Goal: Task Accomplishment & Management: Manage account settings

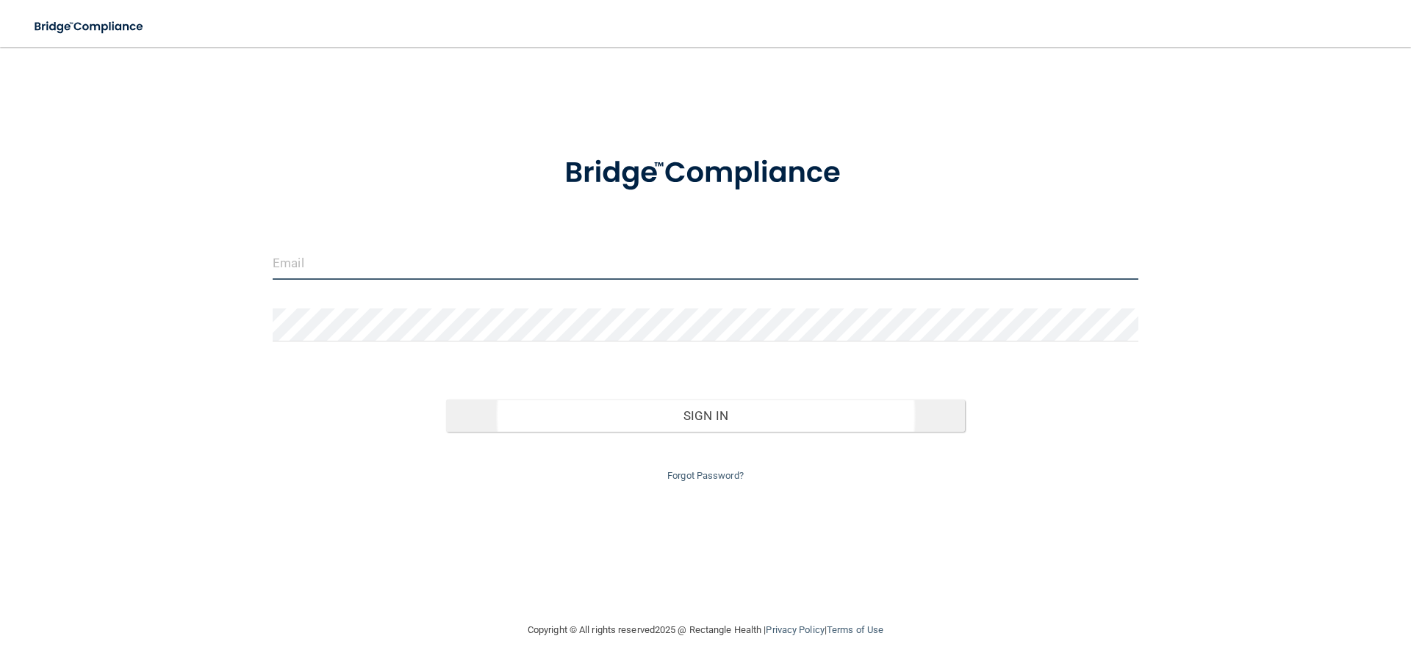
type input "[EMAIL_ADDRESS][DOMAIN_NAME]"
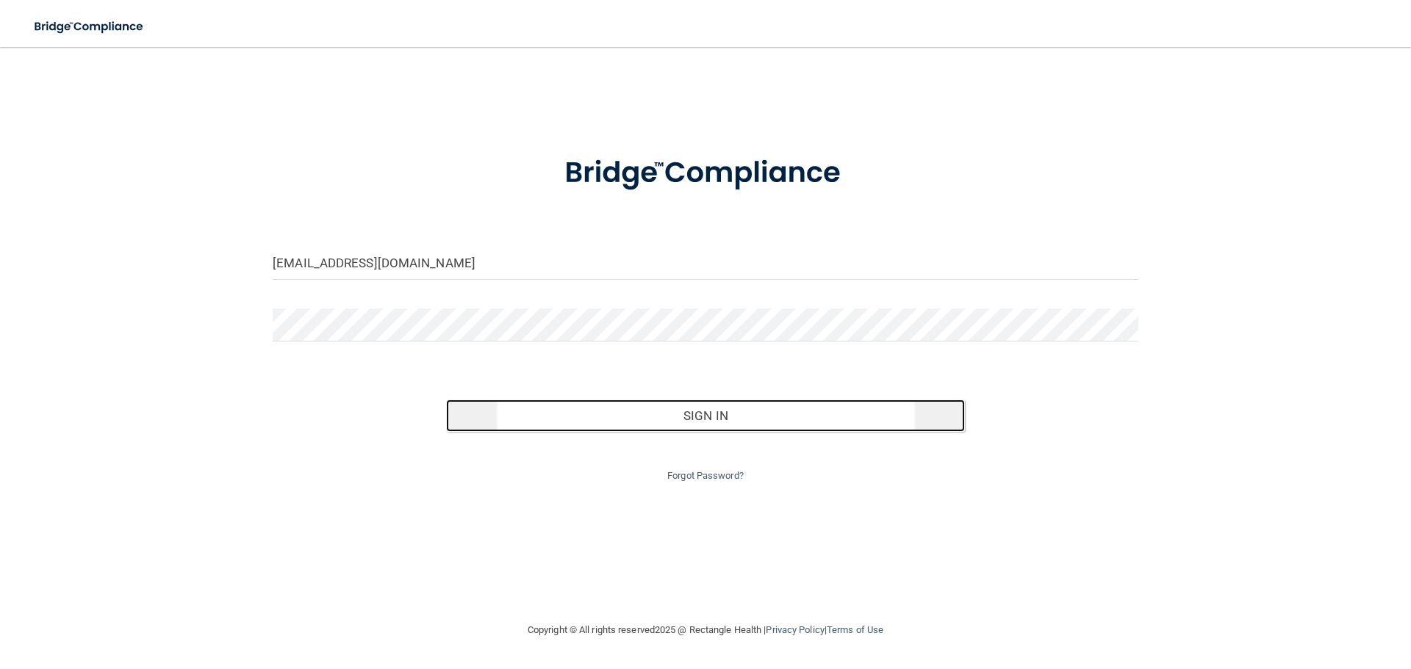
click at [513, 418] on button "Sign In" at bounding box center [705, 416] width 519 height 32
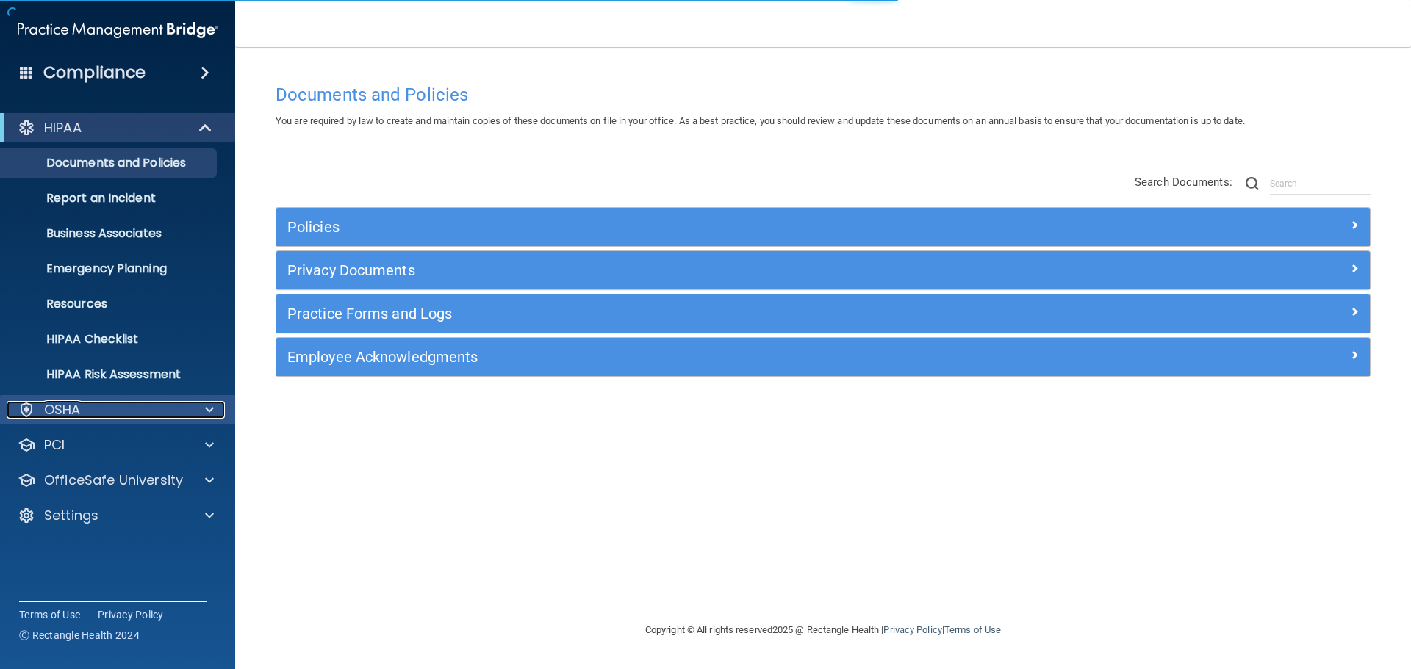
click at [118, 413] on div "OSHA" at bounding box center [98, 410] width 182 height 18
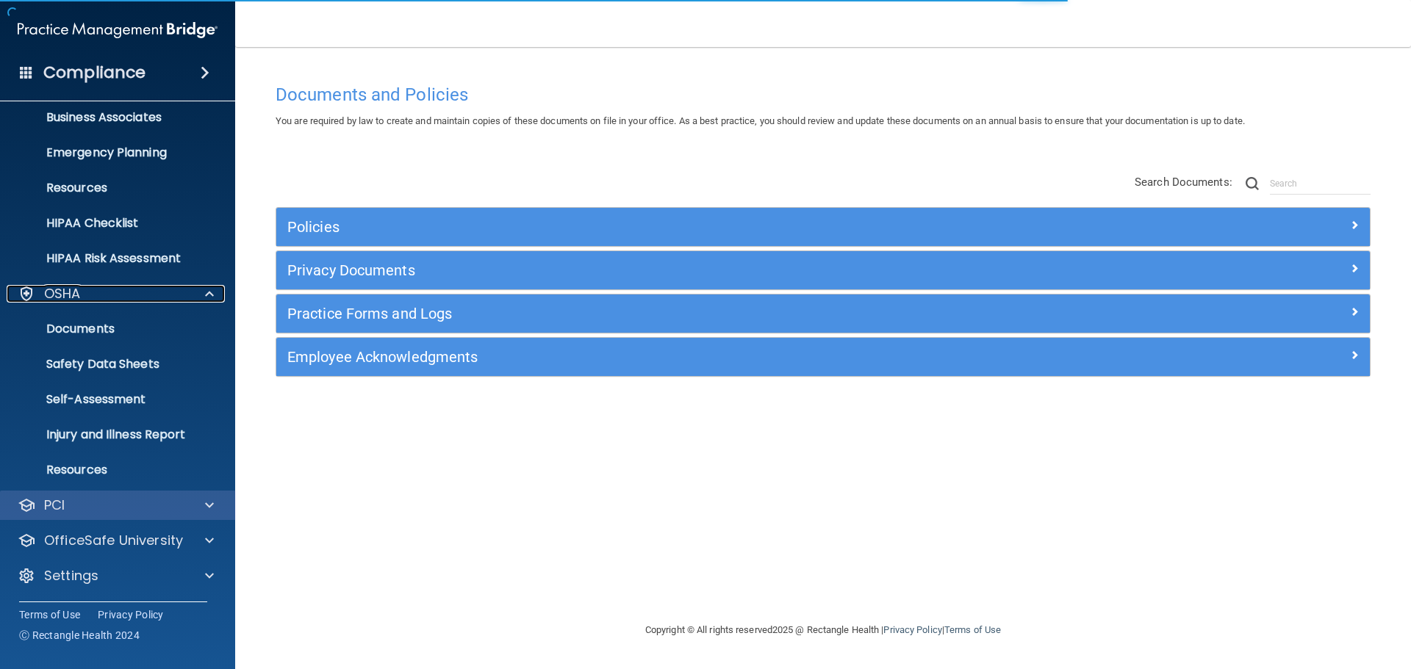
scroll to position [117, 0]
click at [131, 510] on div "PCI" at bounding box center [98, 505] width 182 height 18
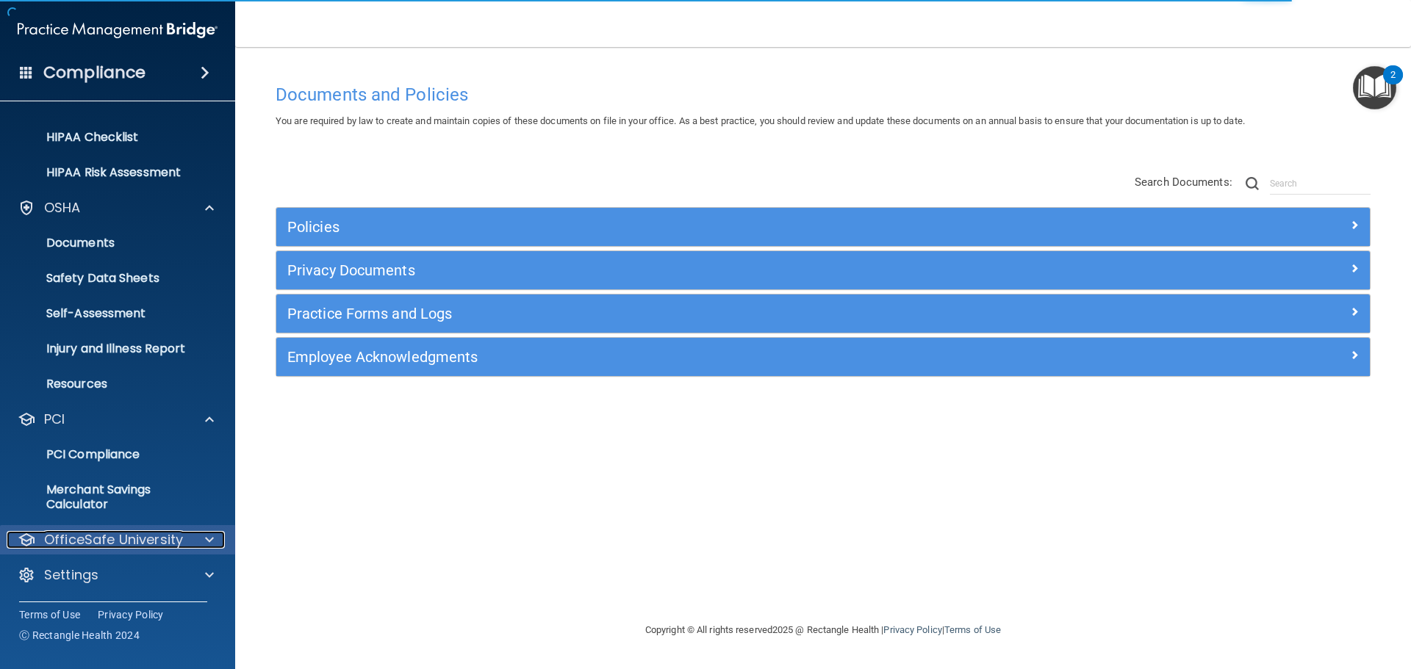
click at [144, 531] on p "OfficeSafe University" at bounding box center [113, 540] width 139 height 18
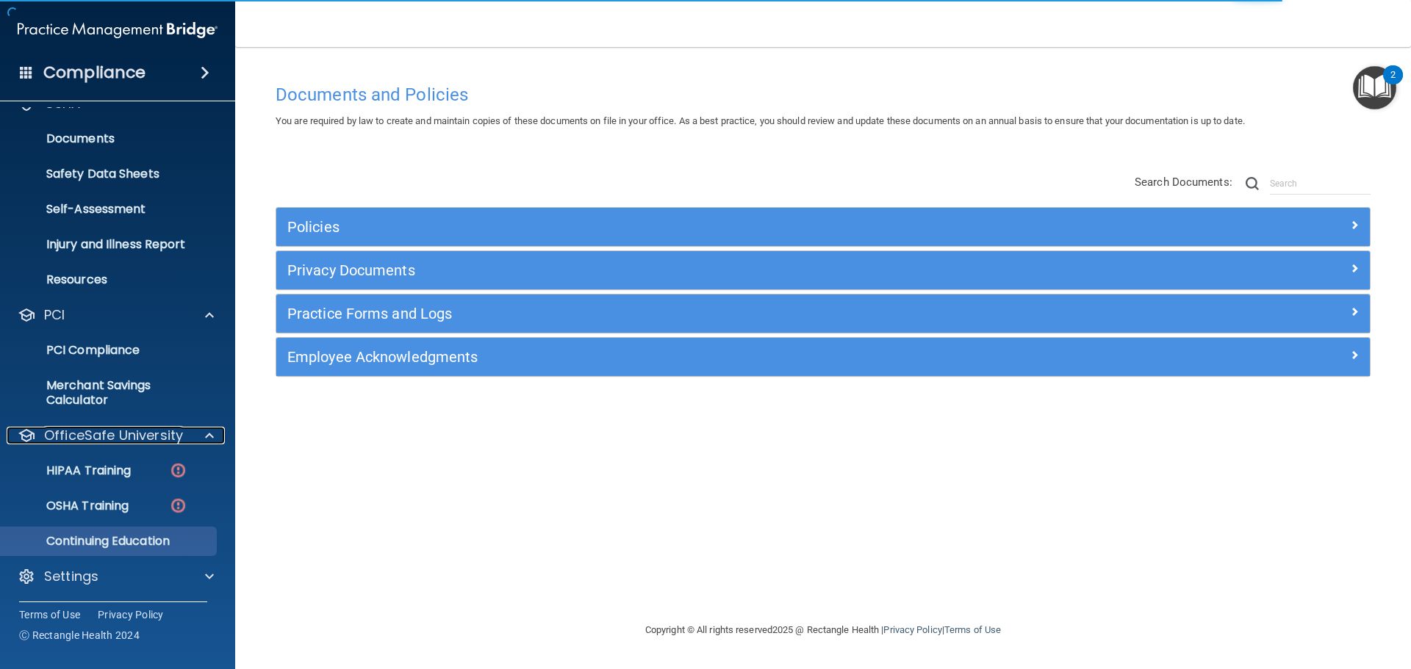
scroll to position [308, 0]
click at [145, 511] on div "OSHA Training" at bounding box center [110, 504] width 201 height 15
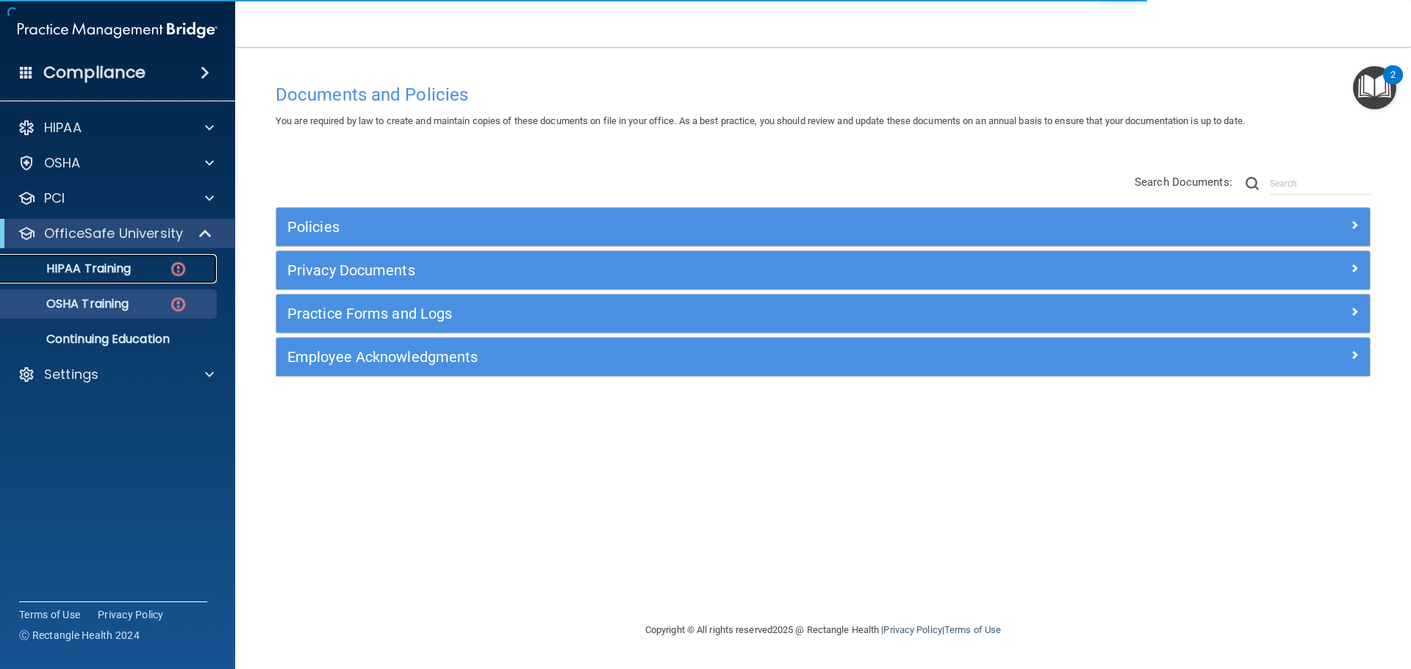
click at [129, 281] on link "HIPAA Training" at bounding box center [100, 268] width 231 height 29
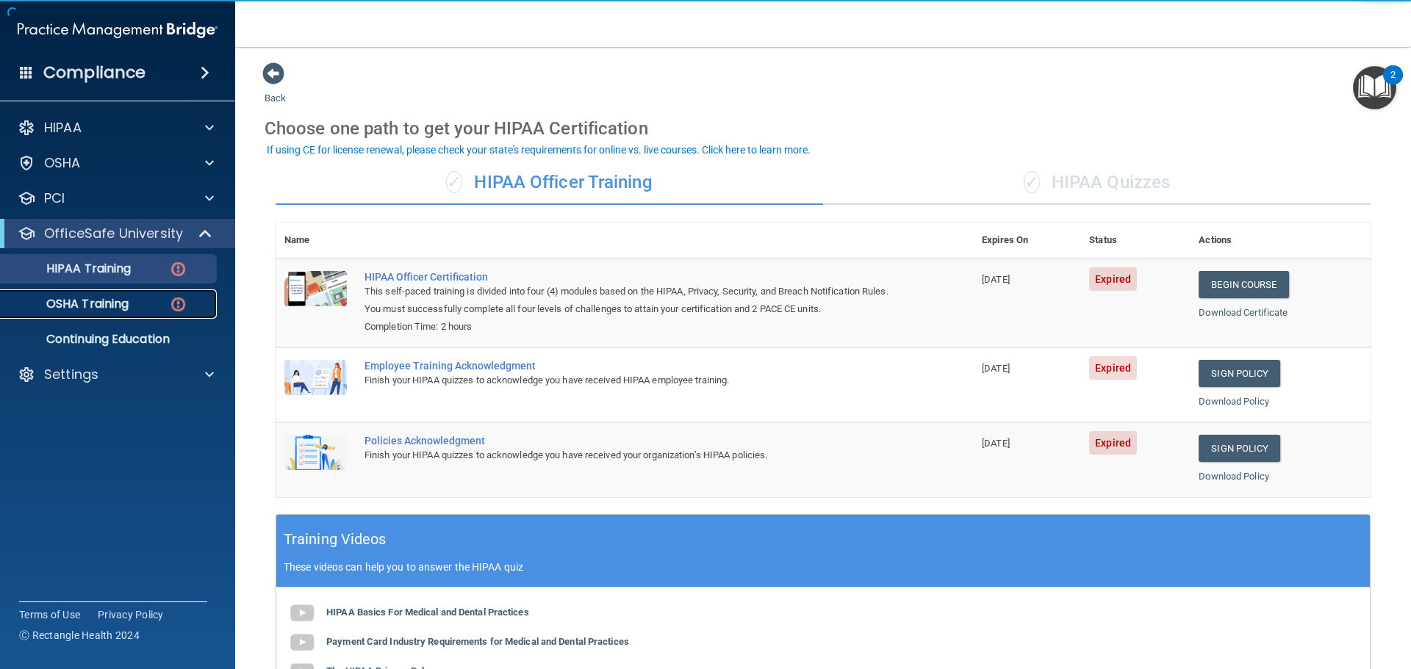
click at [92, 303] on p "OSHA Training" at bounding box center [69, 304] width 119 height 15
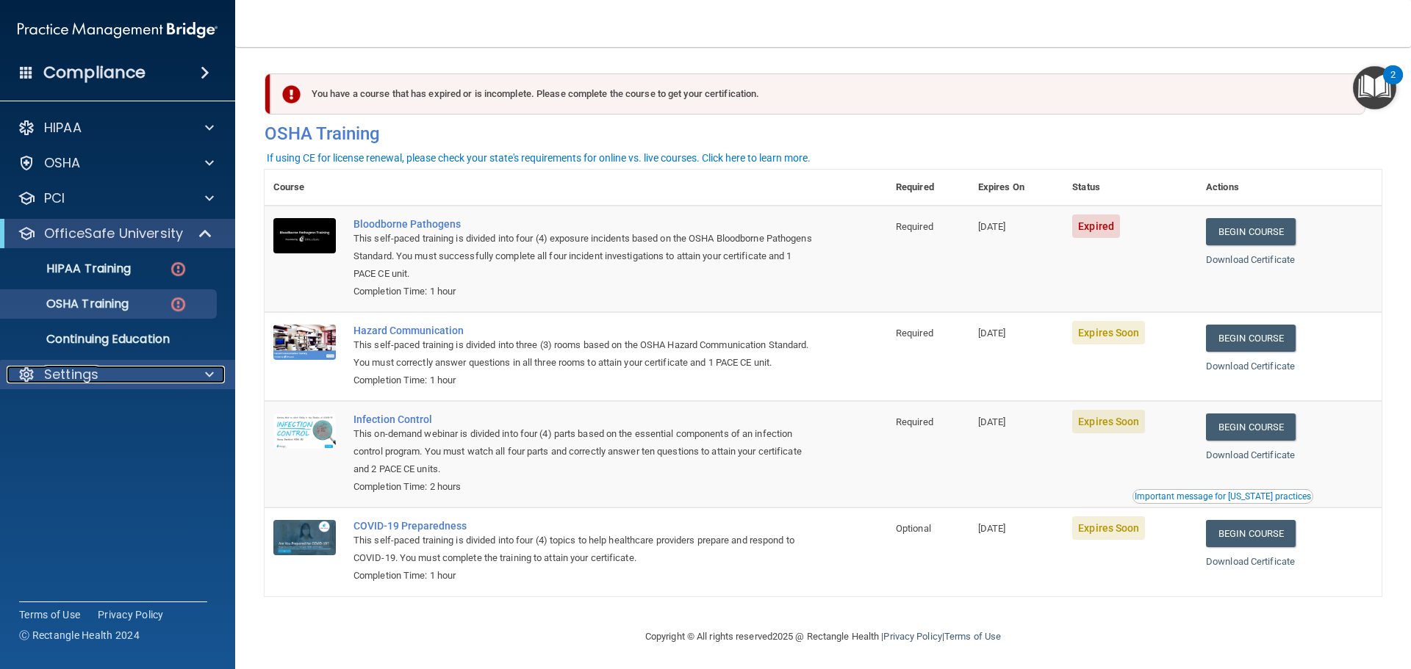
click at [132, 370] on div "Settings" at bounding box center [98, 375] width 182 height 18
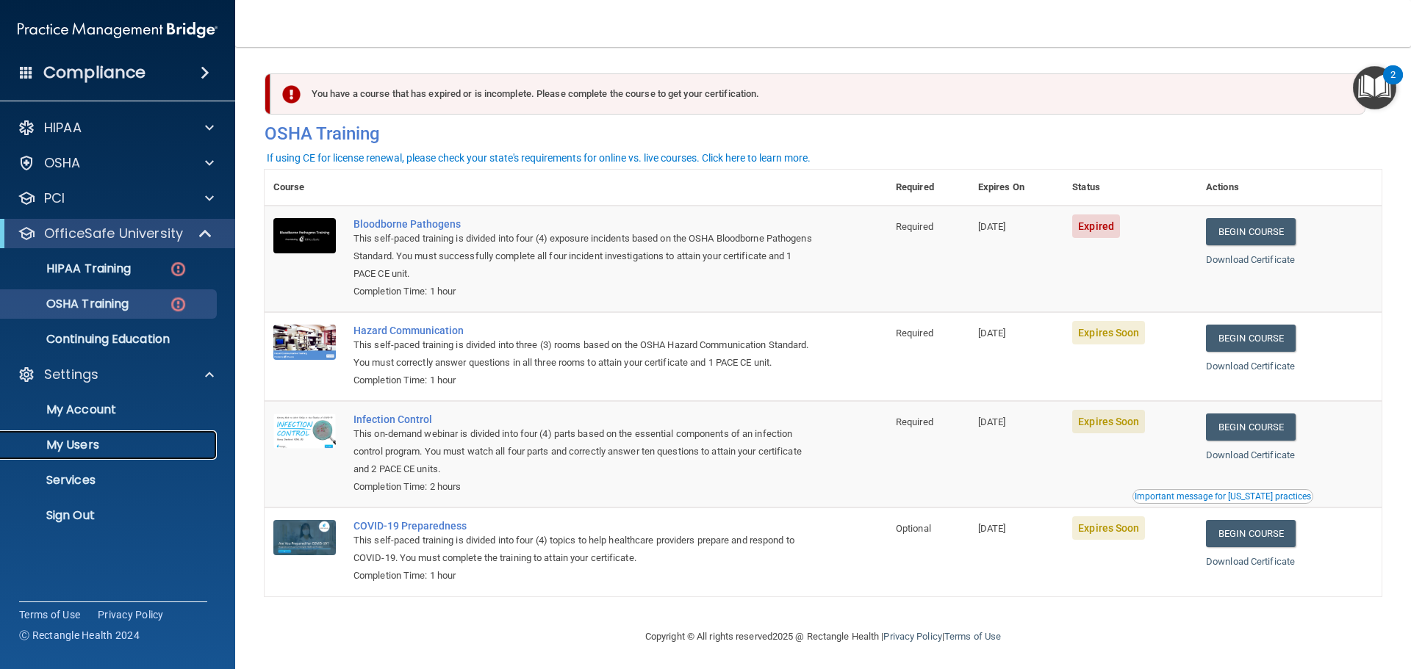
click at [129, 444] on p "My Users" at bounding box center [110, 445] width 201 height 15
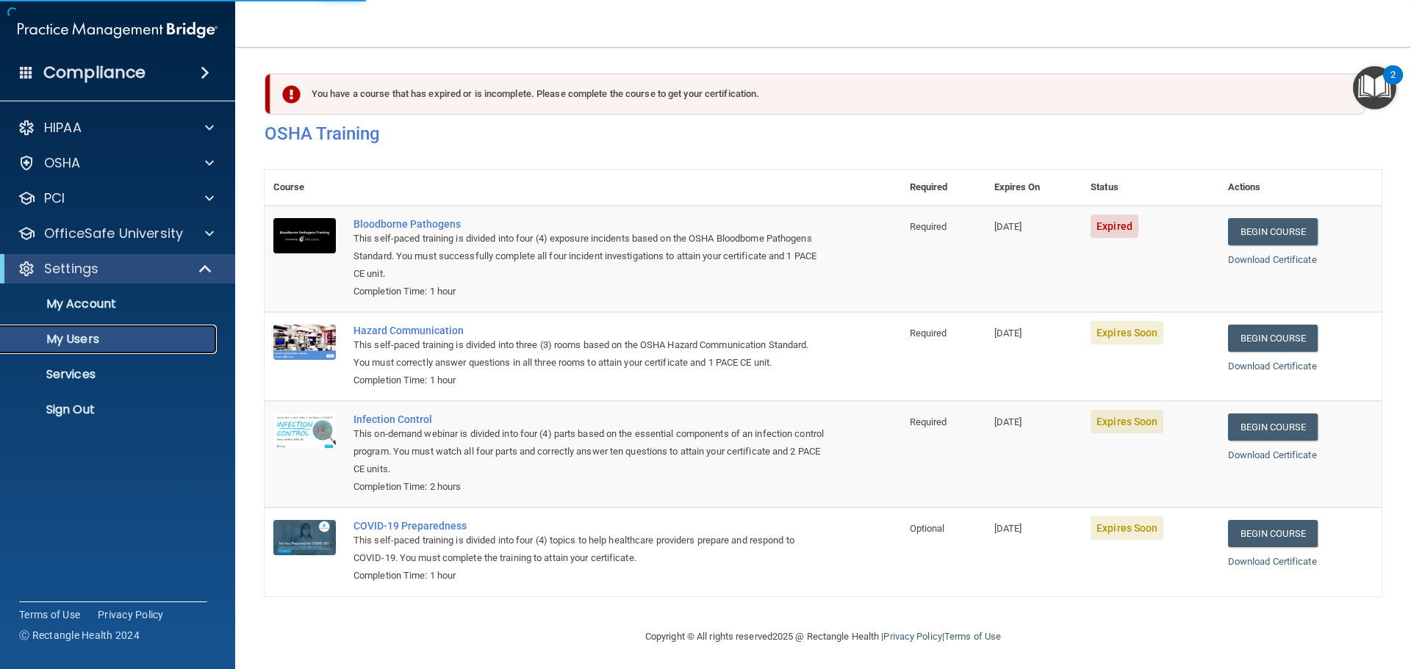
select select "20"
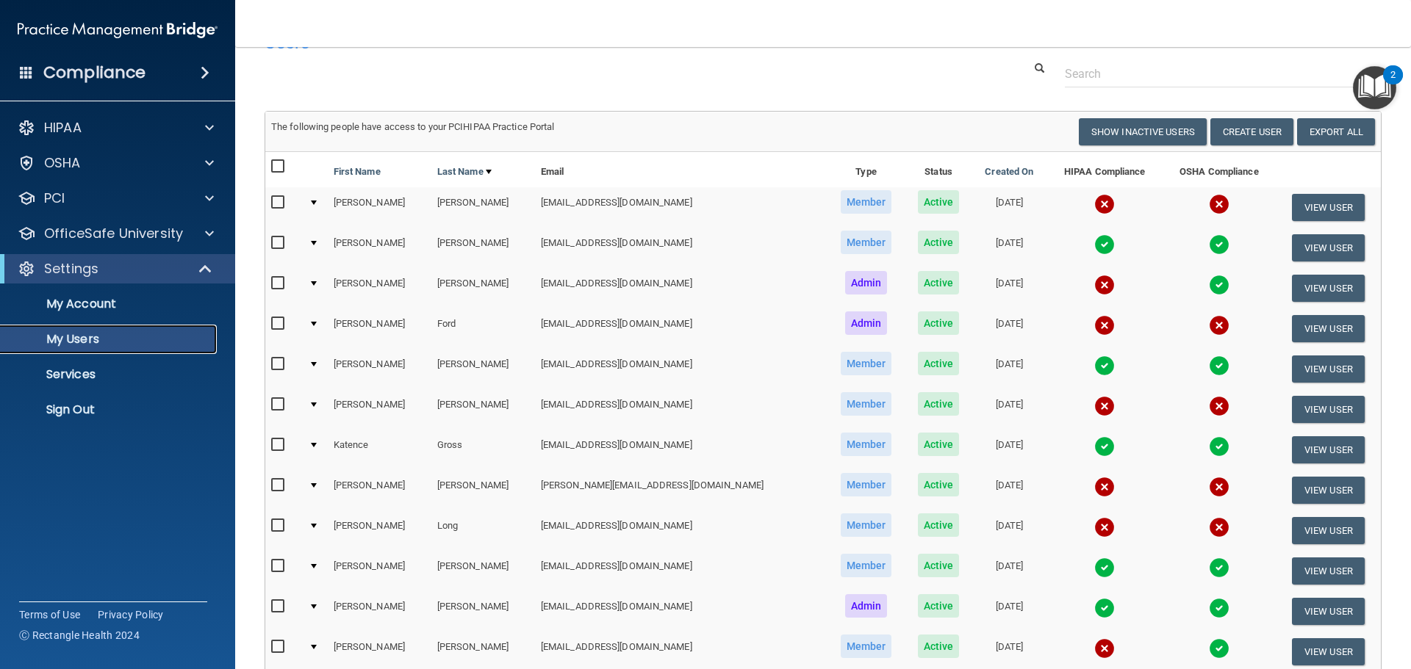
scroll to position [73, 0]
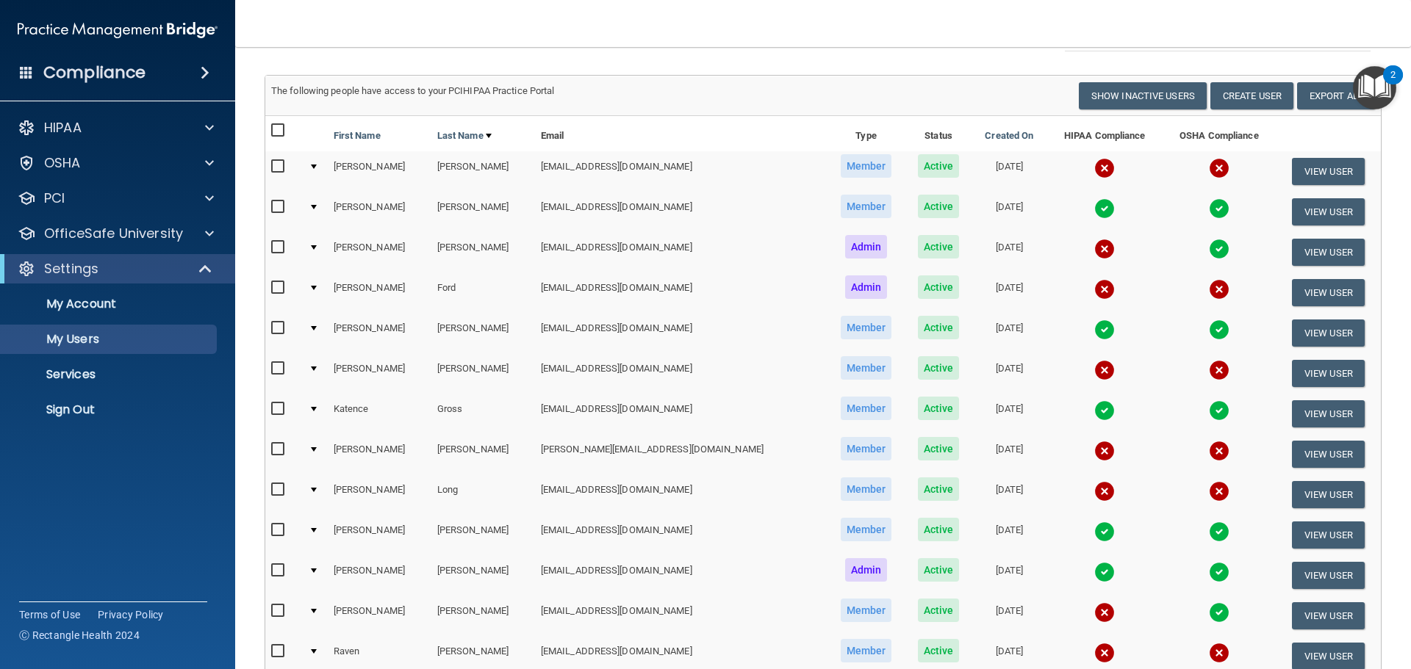
click at [1094, 365] on img at bounding box center [1104, 370] width 21 height 21
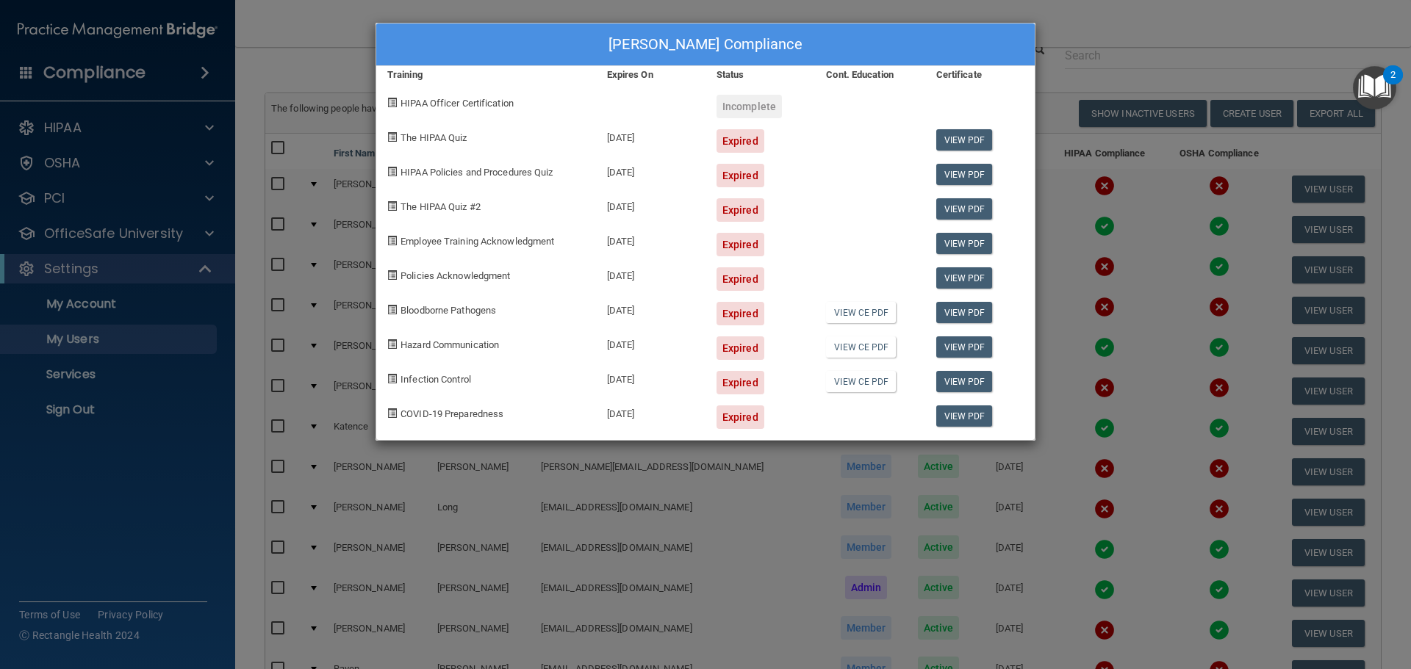
click at [1128, 176] on div "[PERSON_NAME] Compliance Training Expires On Status Cont. Education Certificate…" at bounding box center [705, 334] width 1411 height 669
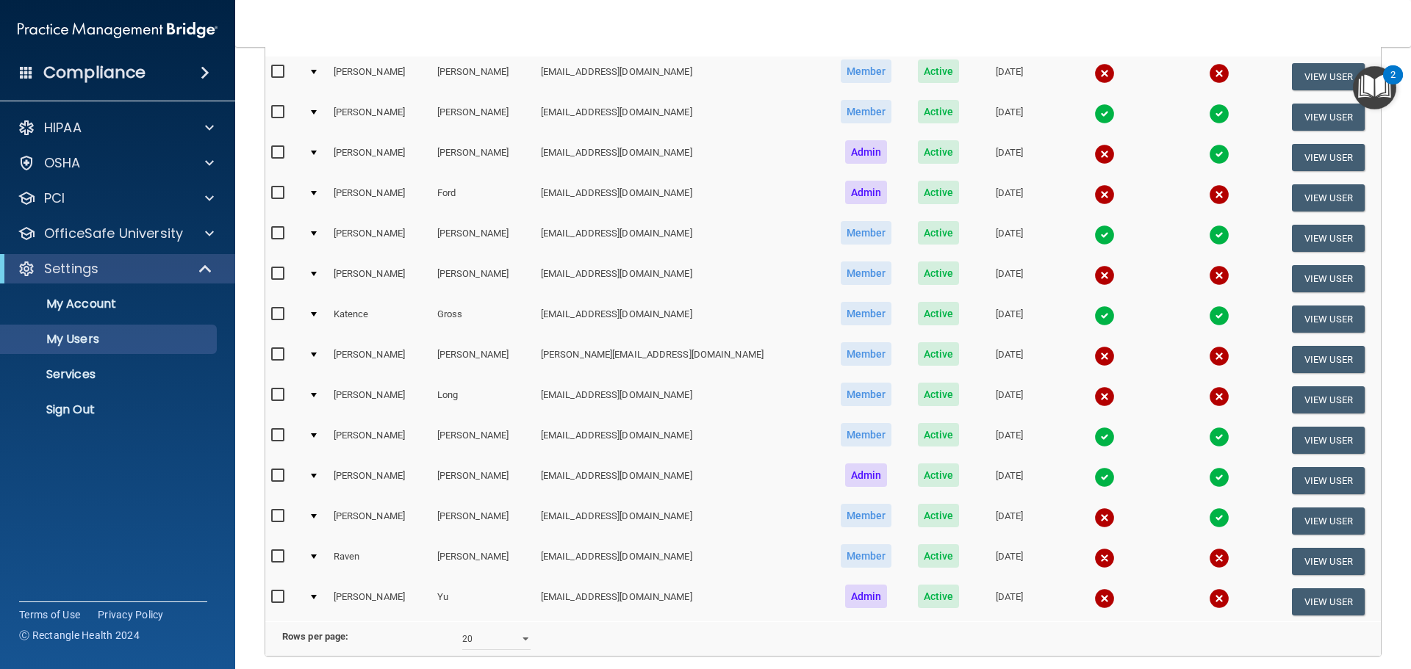
scroll to position [157, 0]
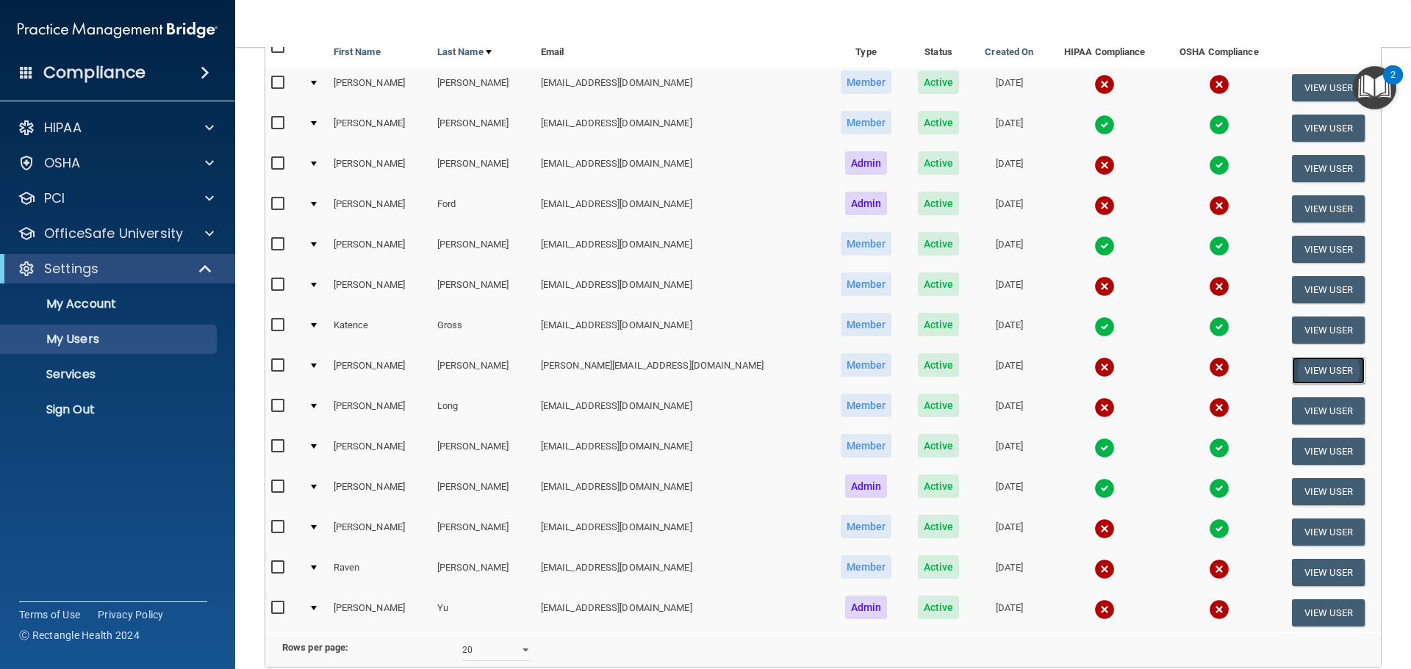
click at [1293, 376] on button "View User" at bounding box center [1328, 370] width 73 height 27
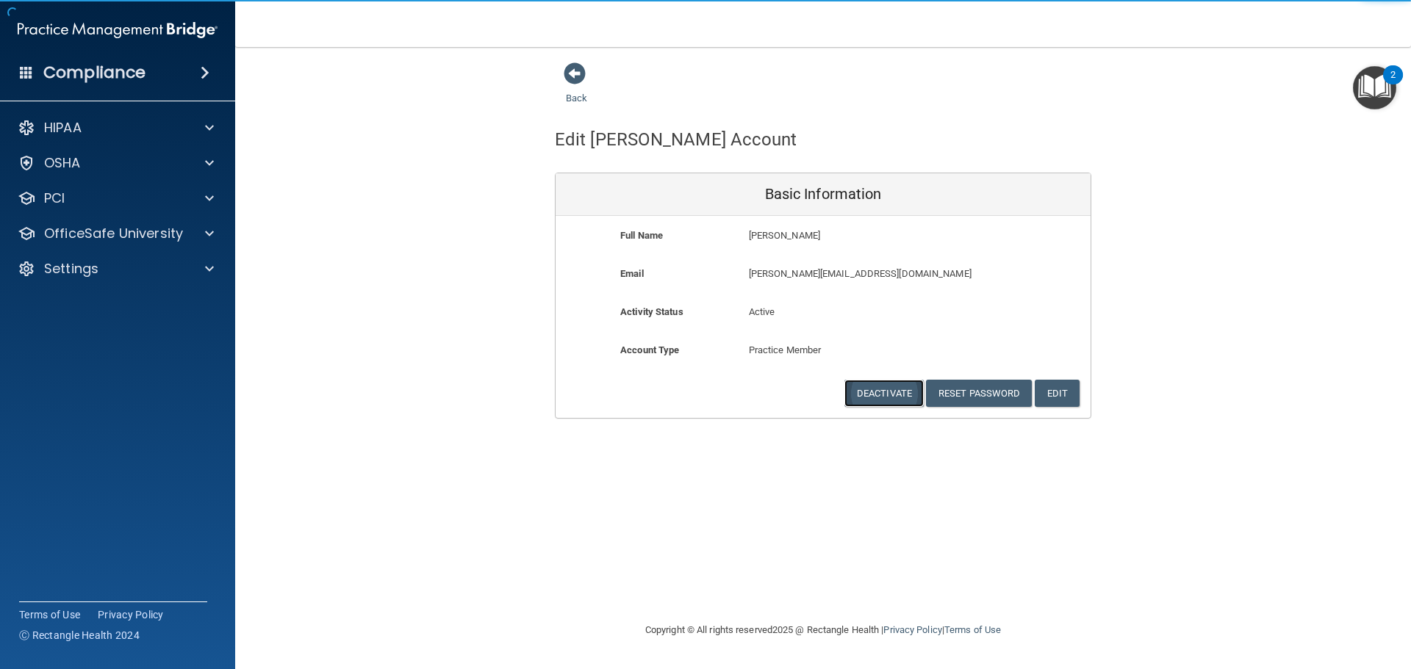
click at [870, 392] on button "Deactivate" at bounding box center [883, 393] width 79 height 27
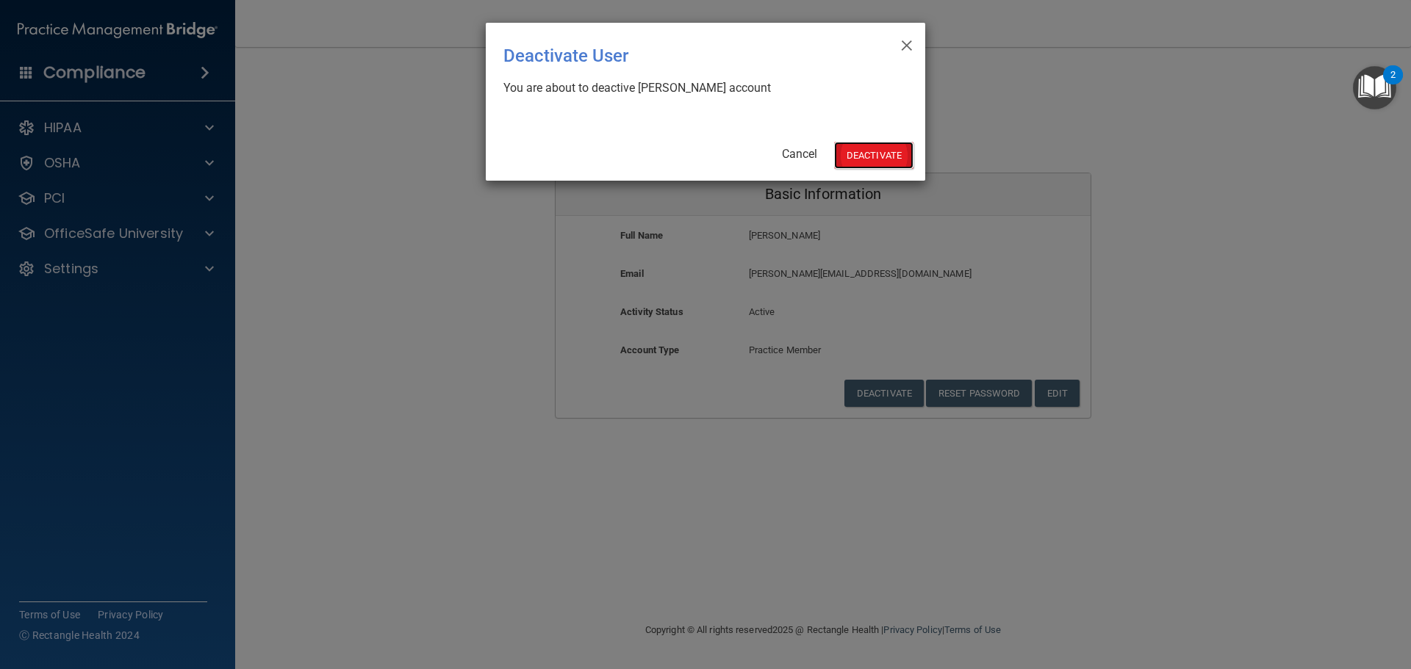
click at [866, 163] on button "Deactivate" at bounding box center [873, 155] width 79 height 27
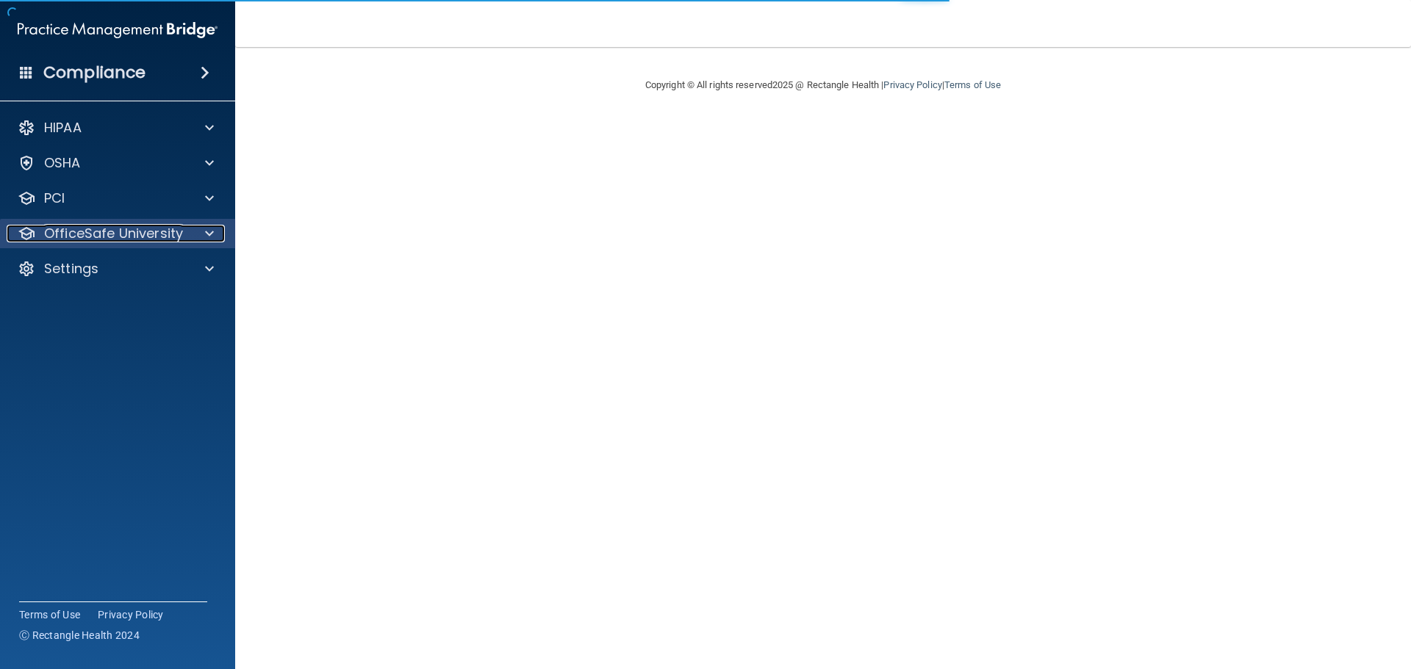
click at [137, 233] on p "OfficeSafe University" at bounding box center [113, 234] width 139 height 18
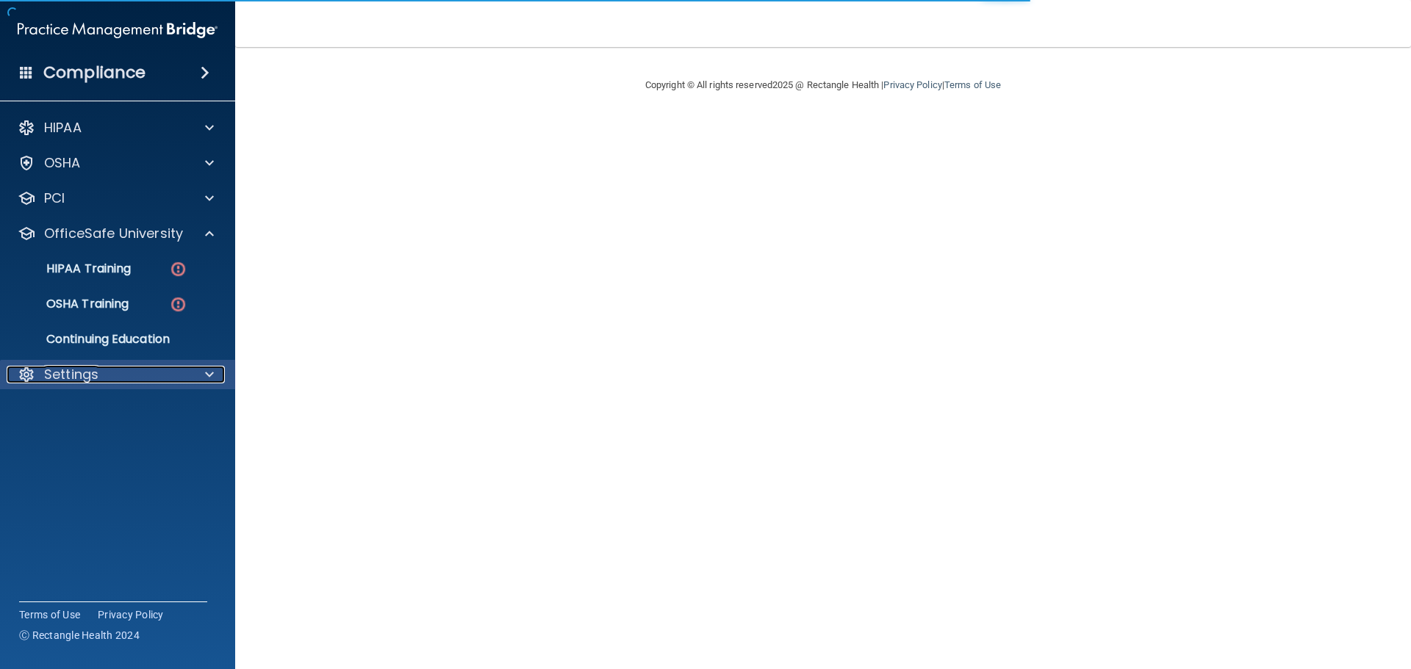
click at [122, 367] on div "Settings" at bounding box center [98, 375] width 182 height 18
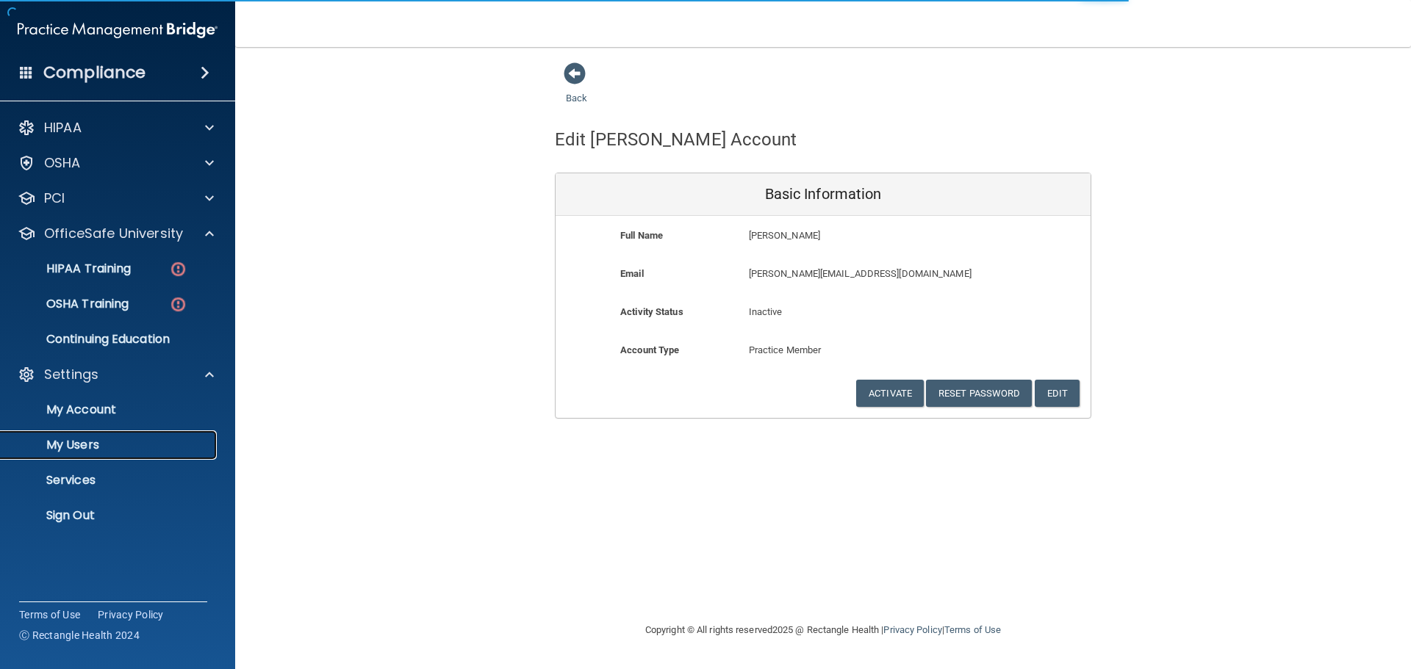
click at [123, 450] on p "My Users" at bounding box center [110, 445] width 201 height 15
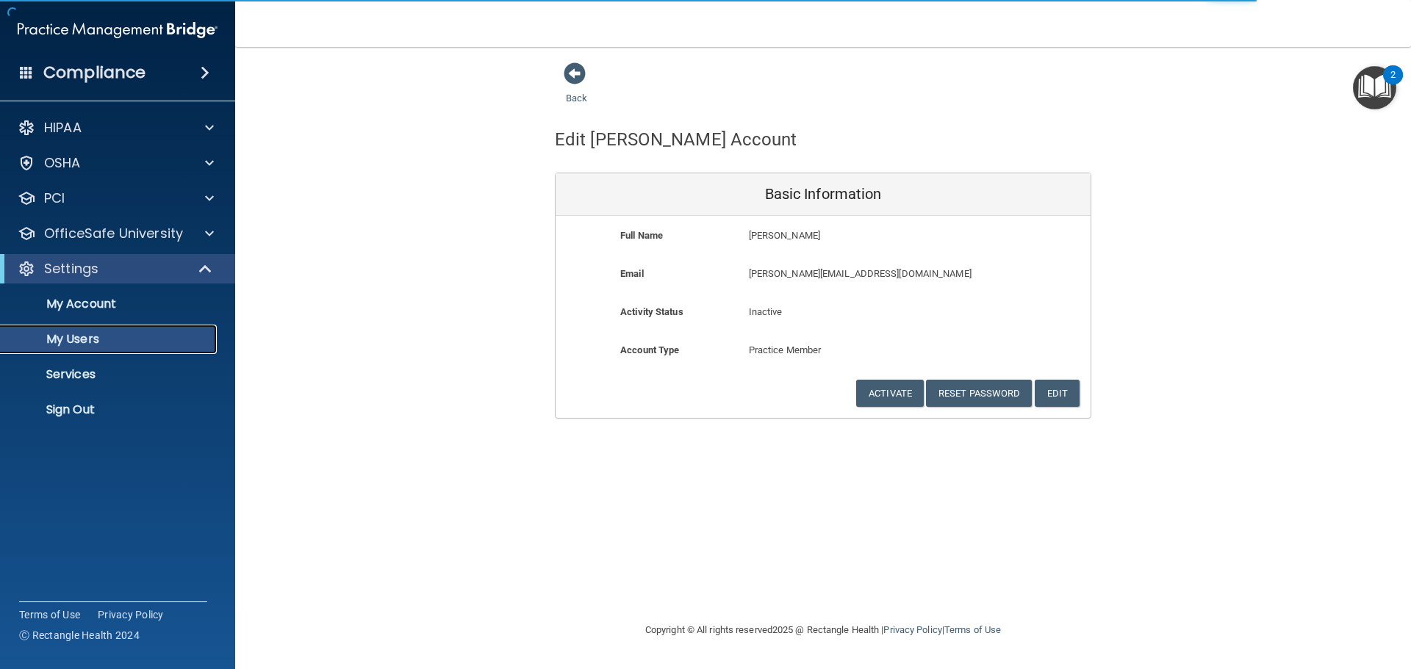
select select "20"
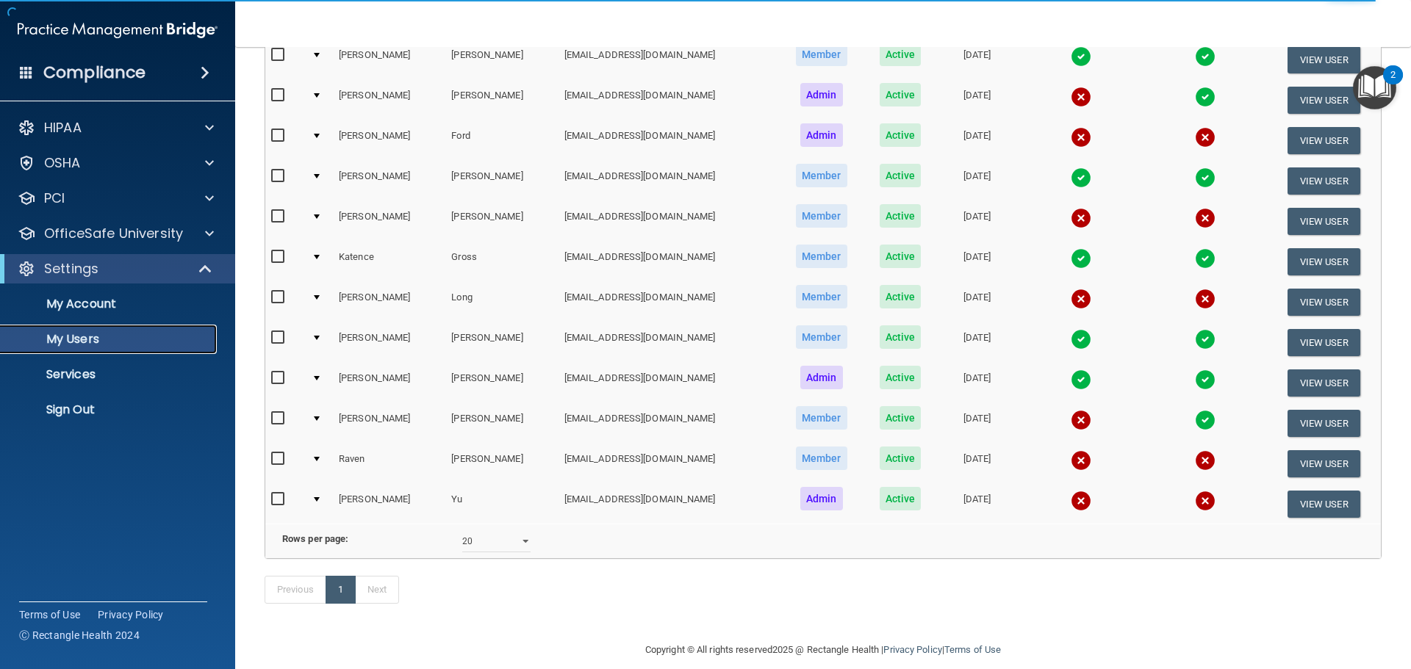
scroll to position [190, 0]
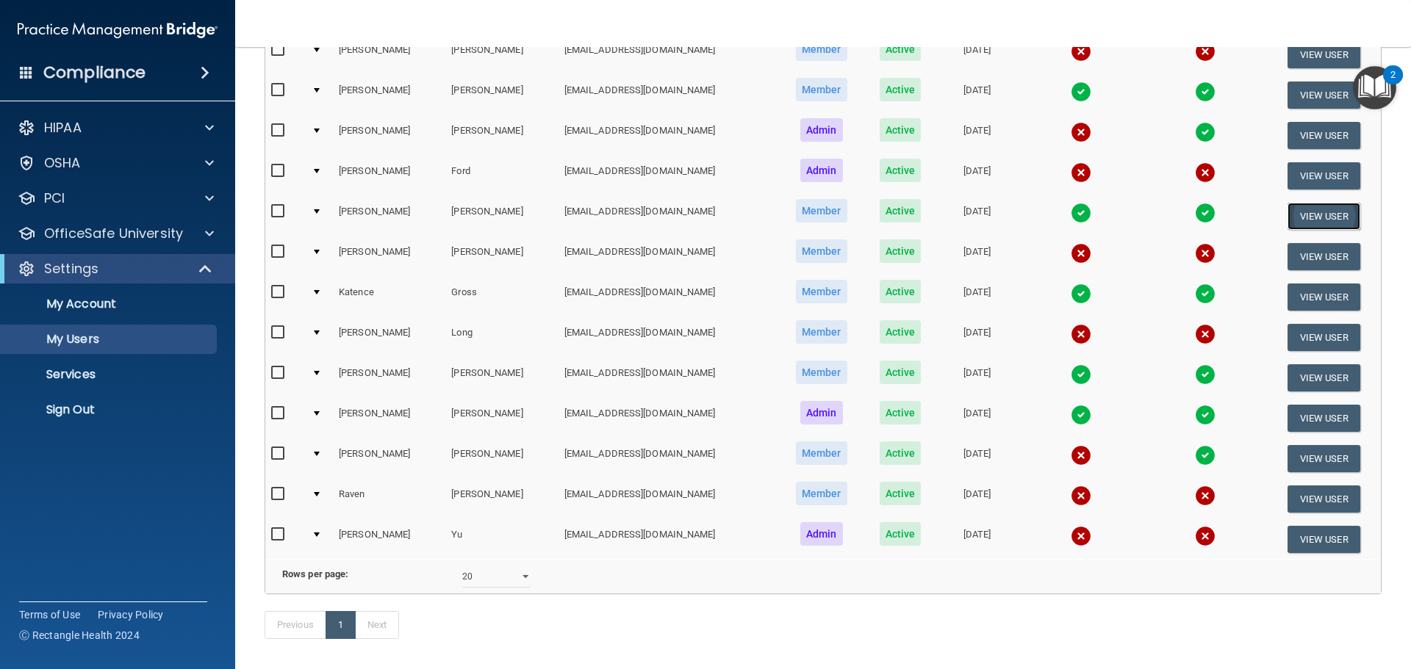
click at [1303, 212] on button "View User" at bounding box center [1323, 216] width 73 height 27
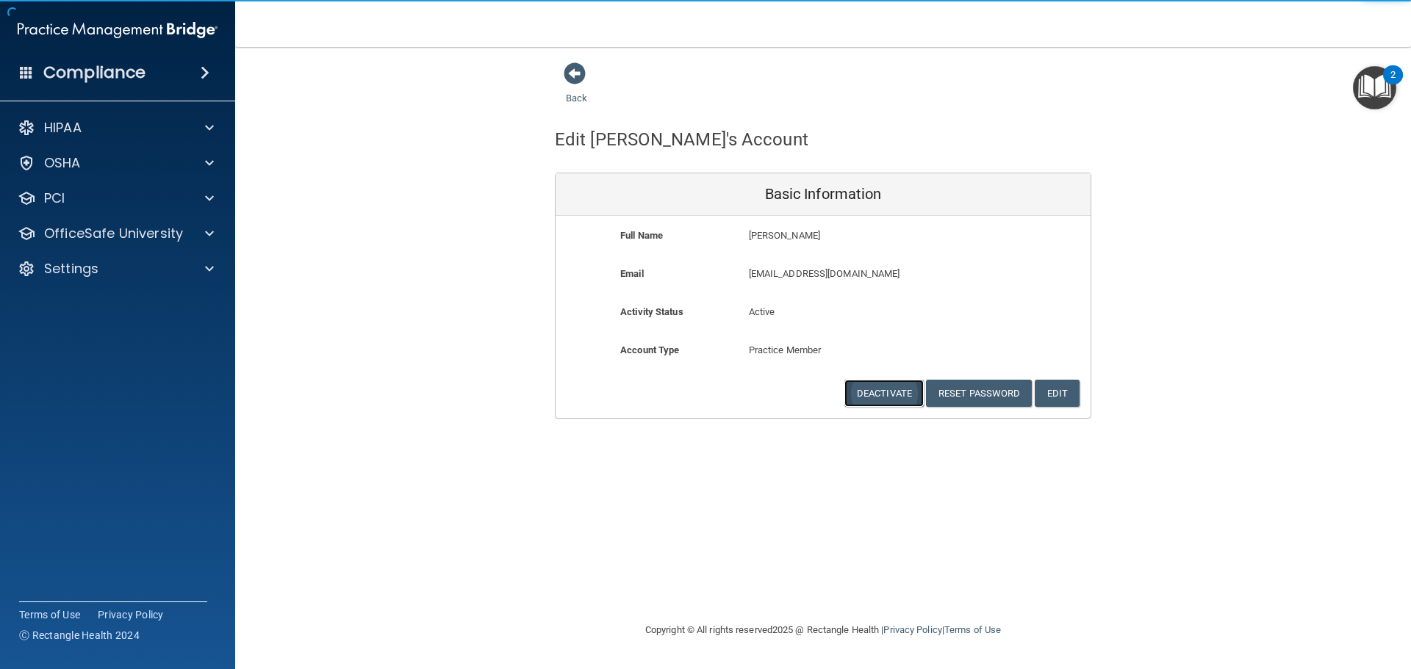
click at [892, 395] on button "Deactivate" at bounding box center [883, 393] width 79 height 27
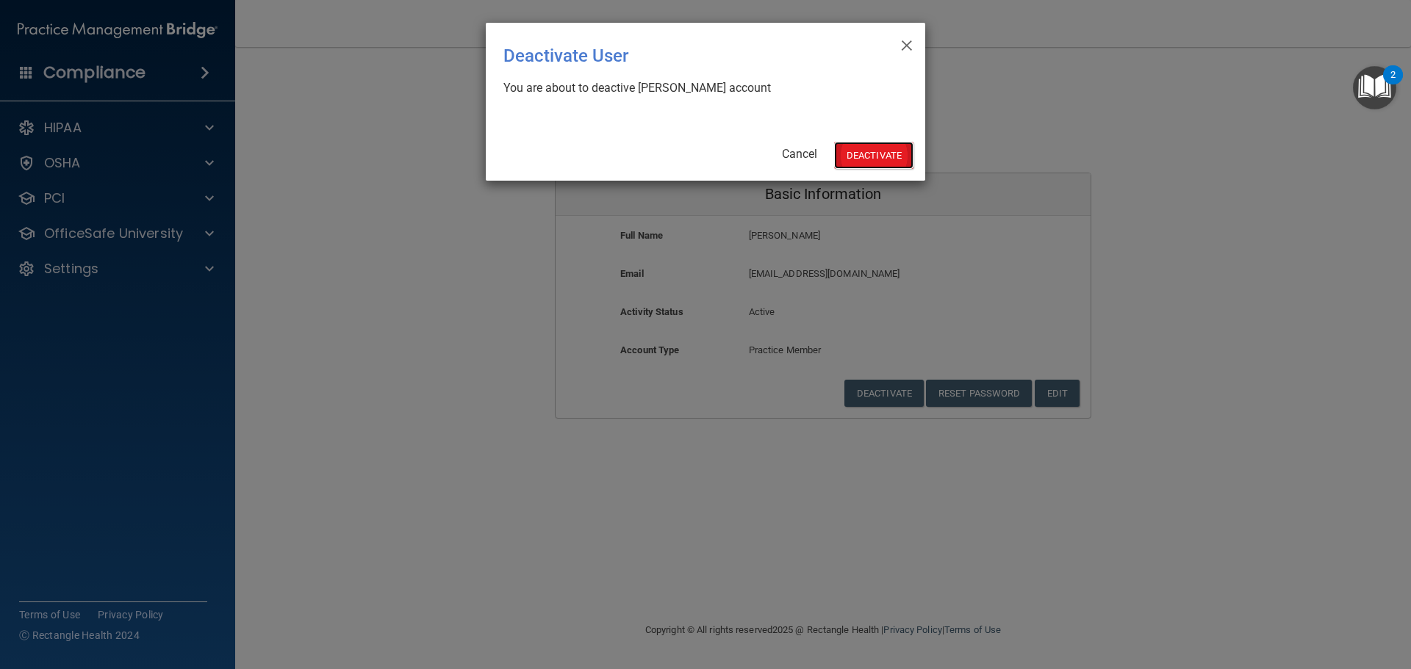
click at [861, 148] on button "Deactivate" at bounding box center [873, 155] width 79 height 27
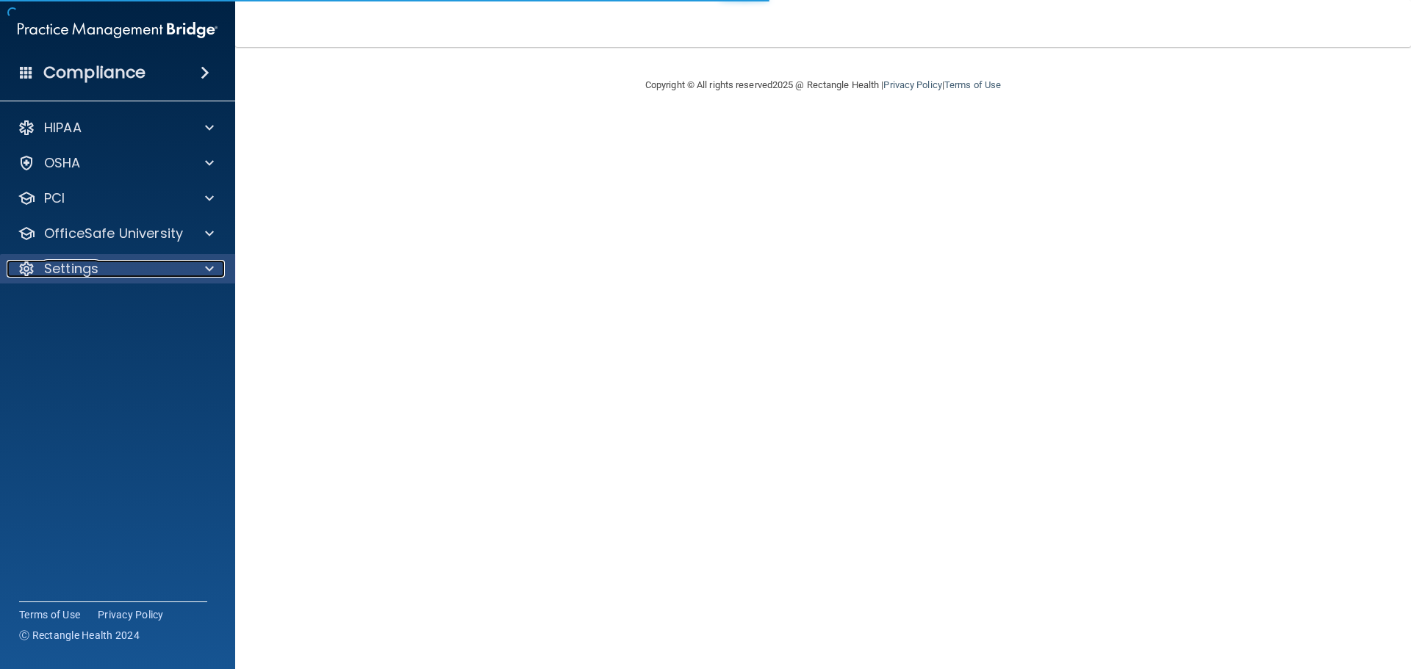
click at [79, 270] on p "Settings" at bounding box center [71, 269] width 54 height 18
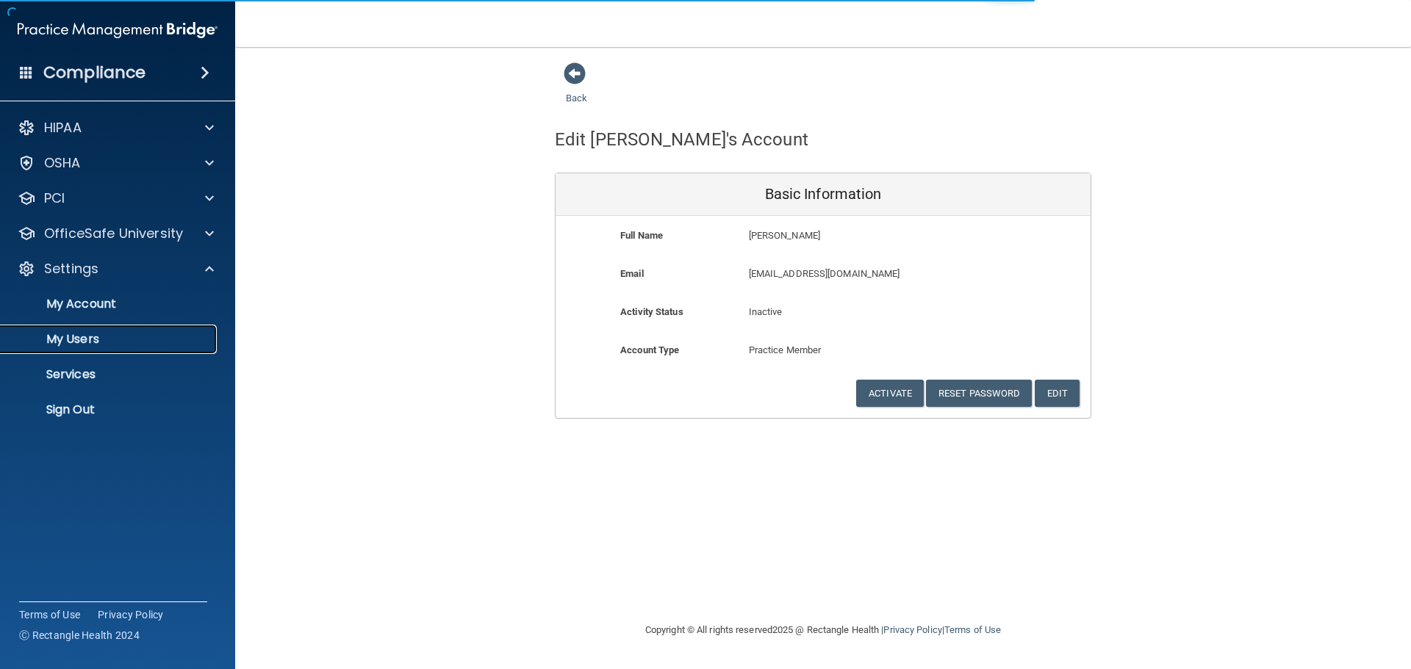
click at [120, 331] on link "My Users" at bounding box center [100, 339] width 231 height 29
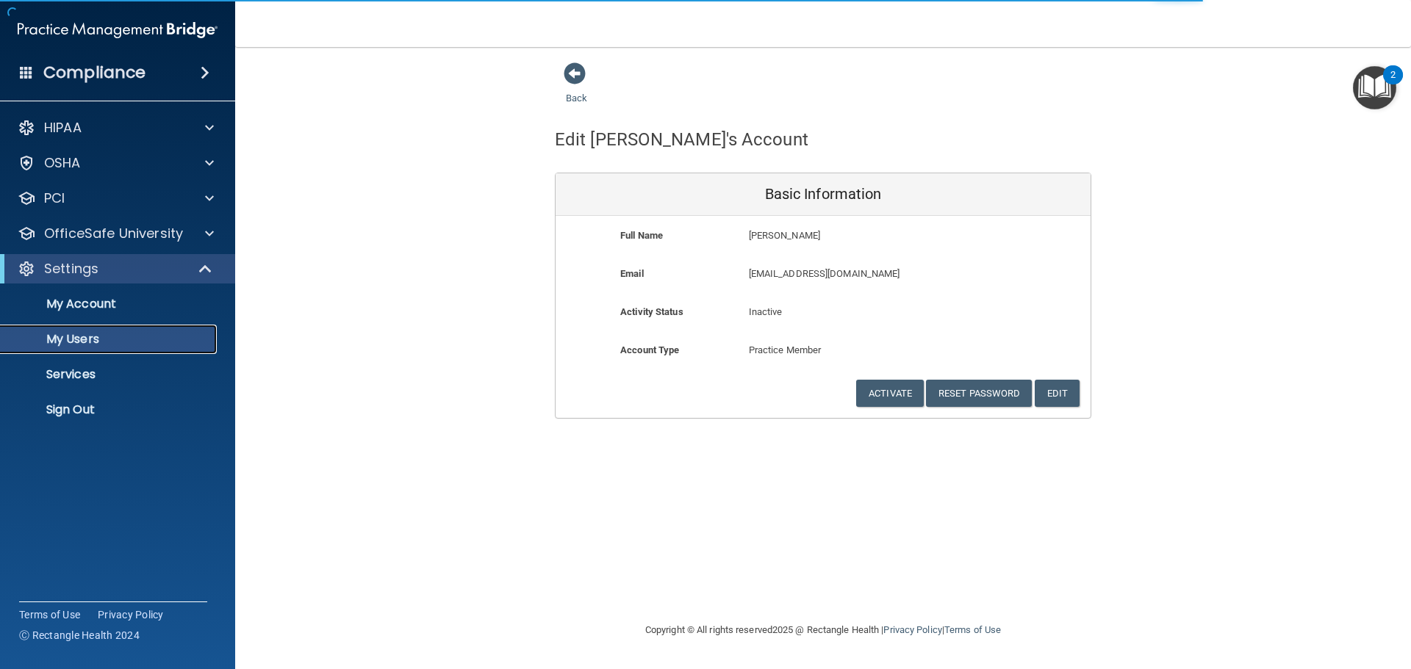
select select "20"
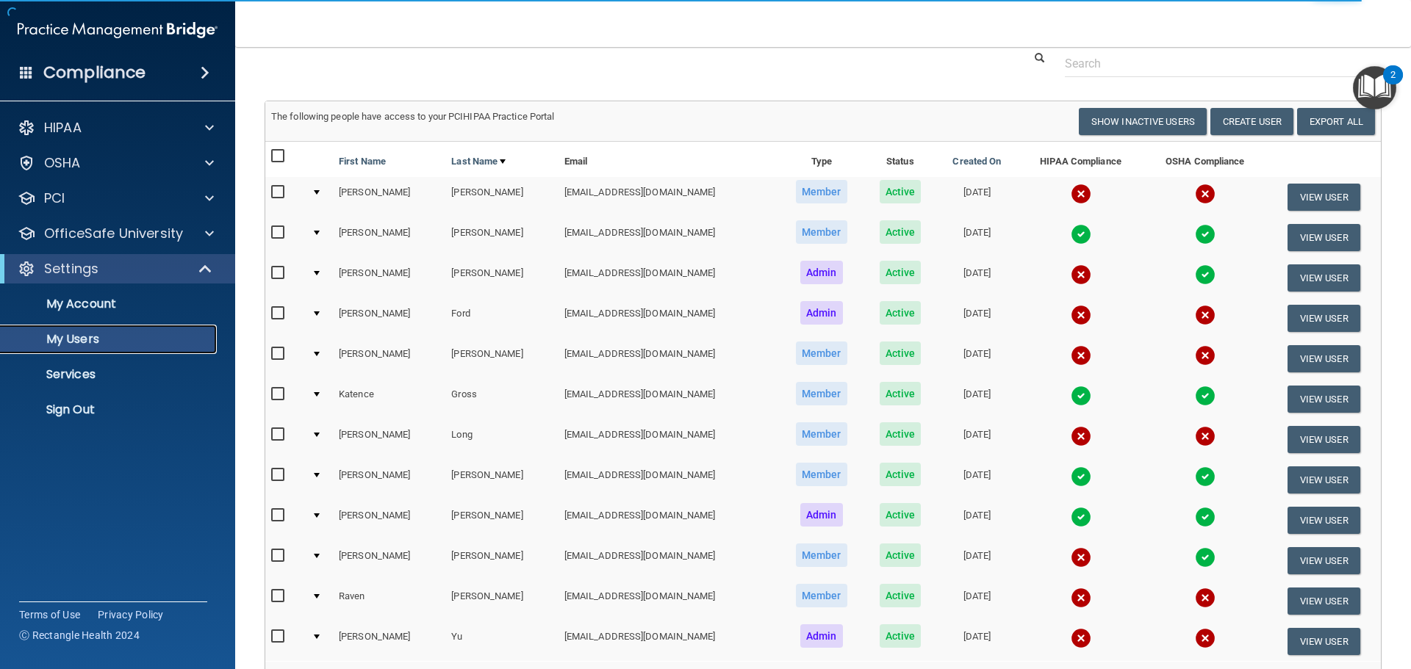
scroll to position [73, 0]
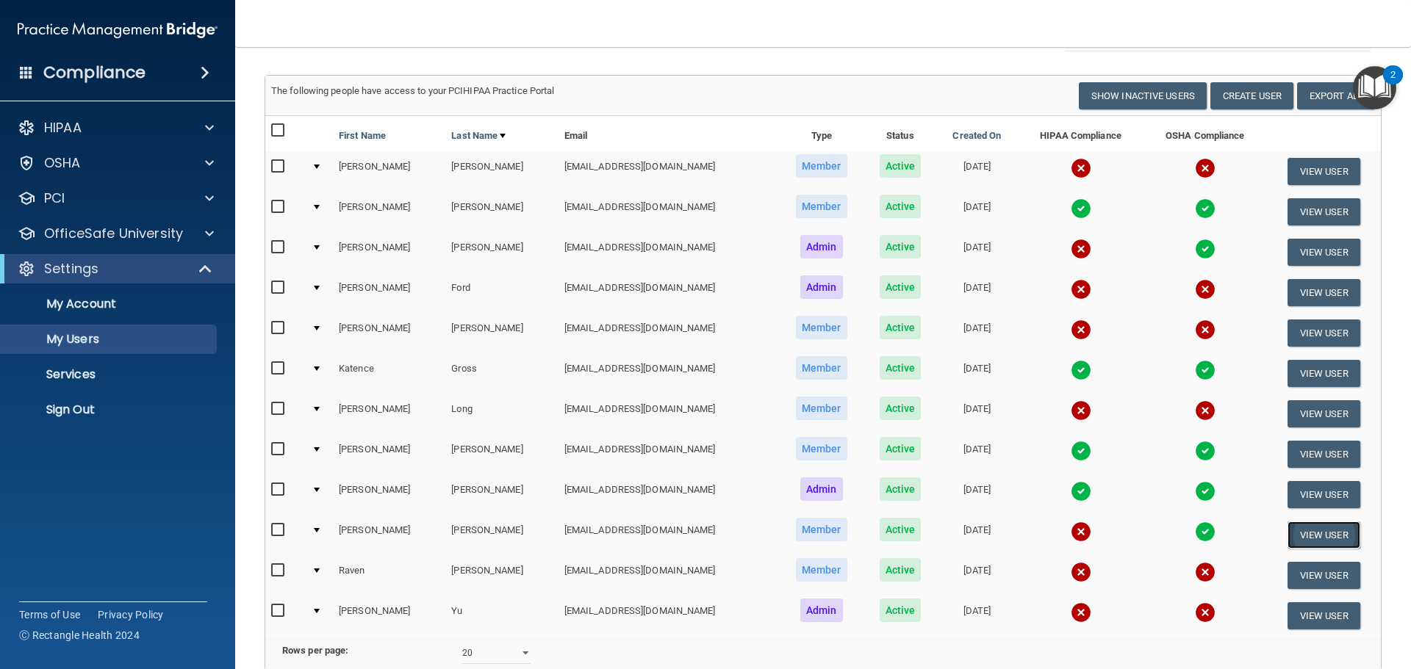
click at [1308, 541] on button "View User" at bounding box center [1323, 535] width 73 height 27
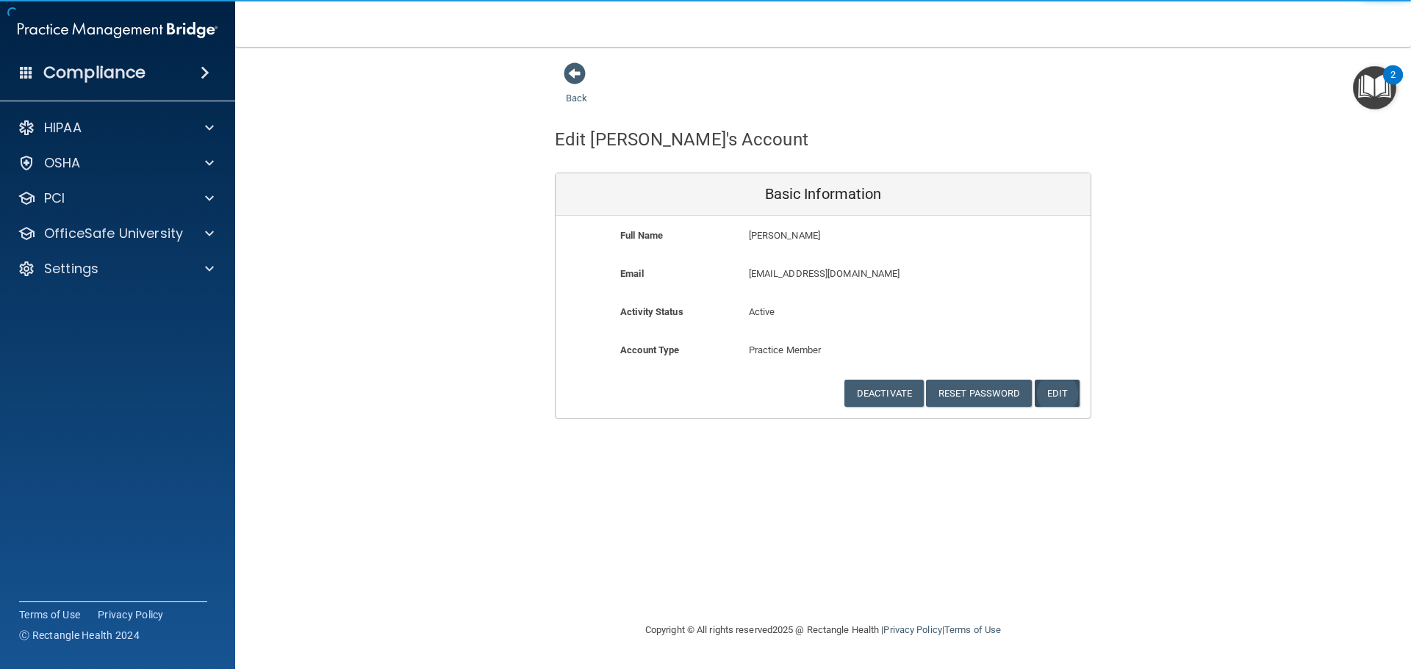
click at [1079, 403] on div "Deactivate Reset Password Edit Cancel Save Information" at bounding box center [822, 393] width 535 height 27
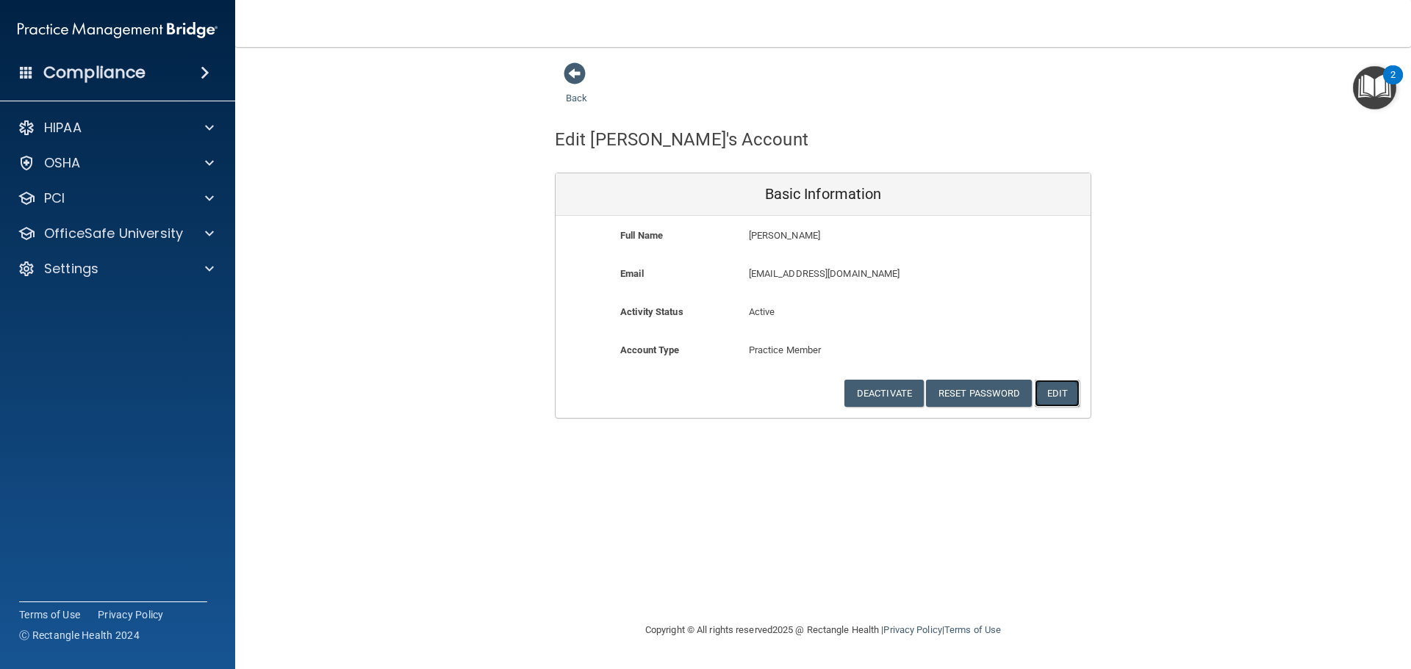
click at [1068, 397] on button "Edit" at bounding box center [1056, 393] width 45 height 27
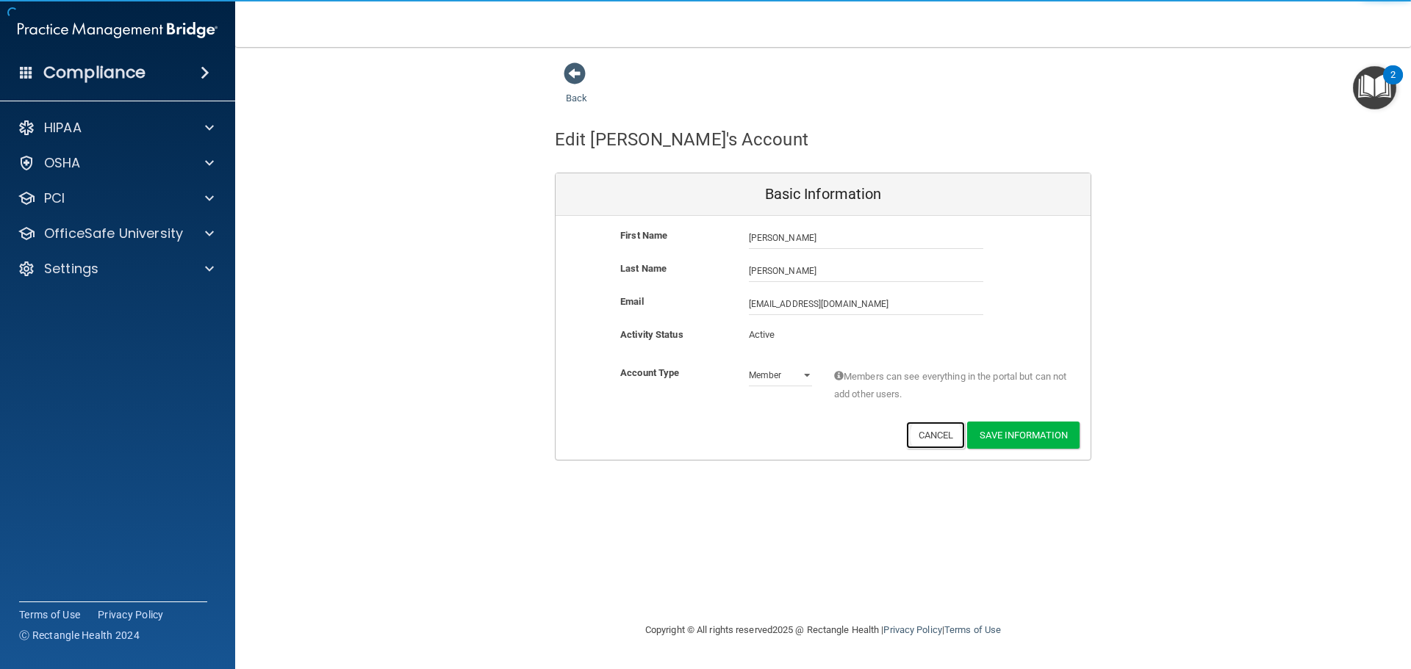
click at [924, 433] on button "Cancel" at bounding box center [936, 435] width 60 height 27
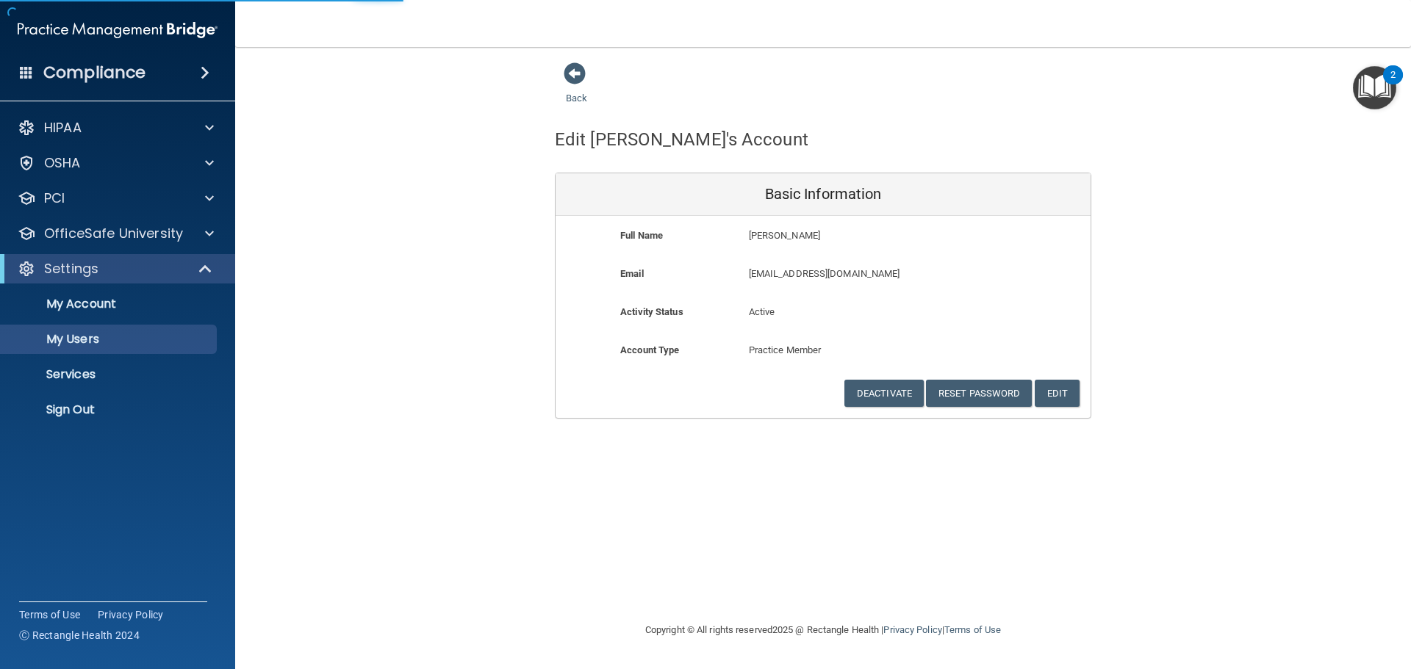
select select "20"
